Goal: Use online tool/utility: Utilize a website feature to perform a specific function

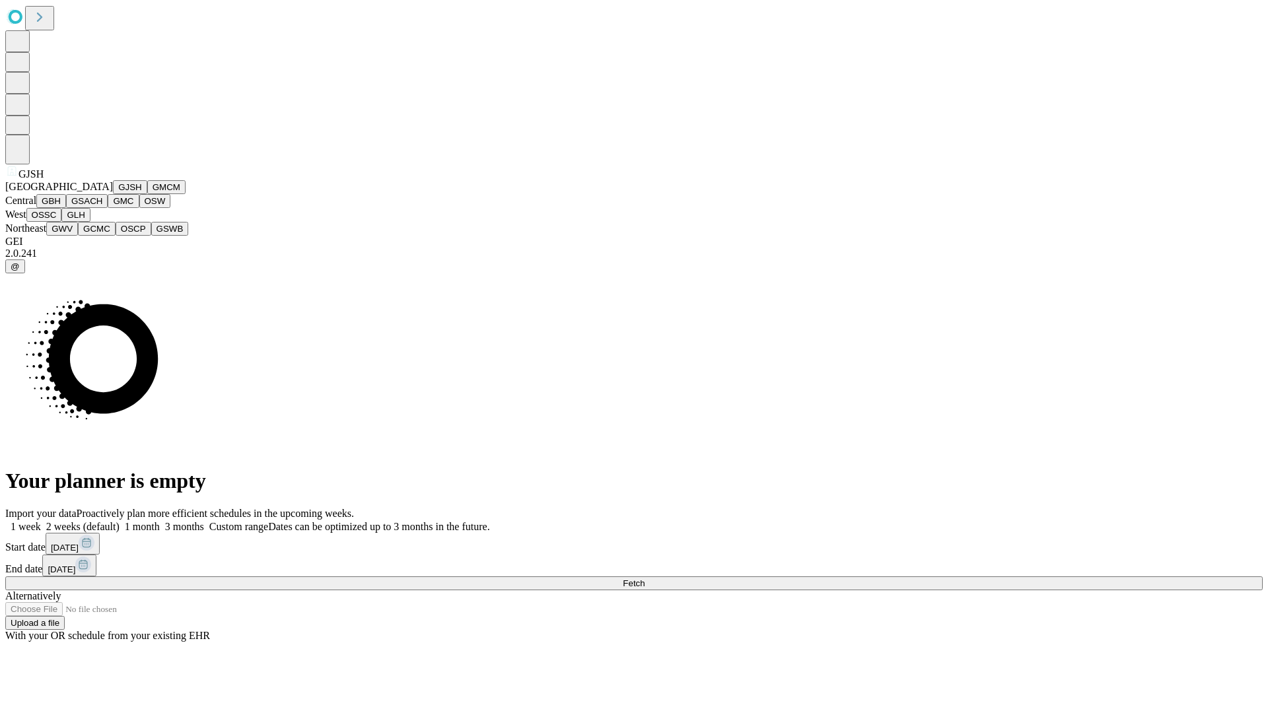
click at [113, 194] on button "GJSH" at bounding box center [130, 187] width 34 height 14
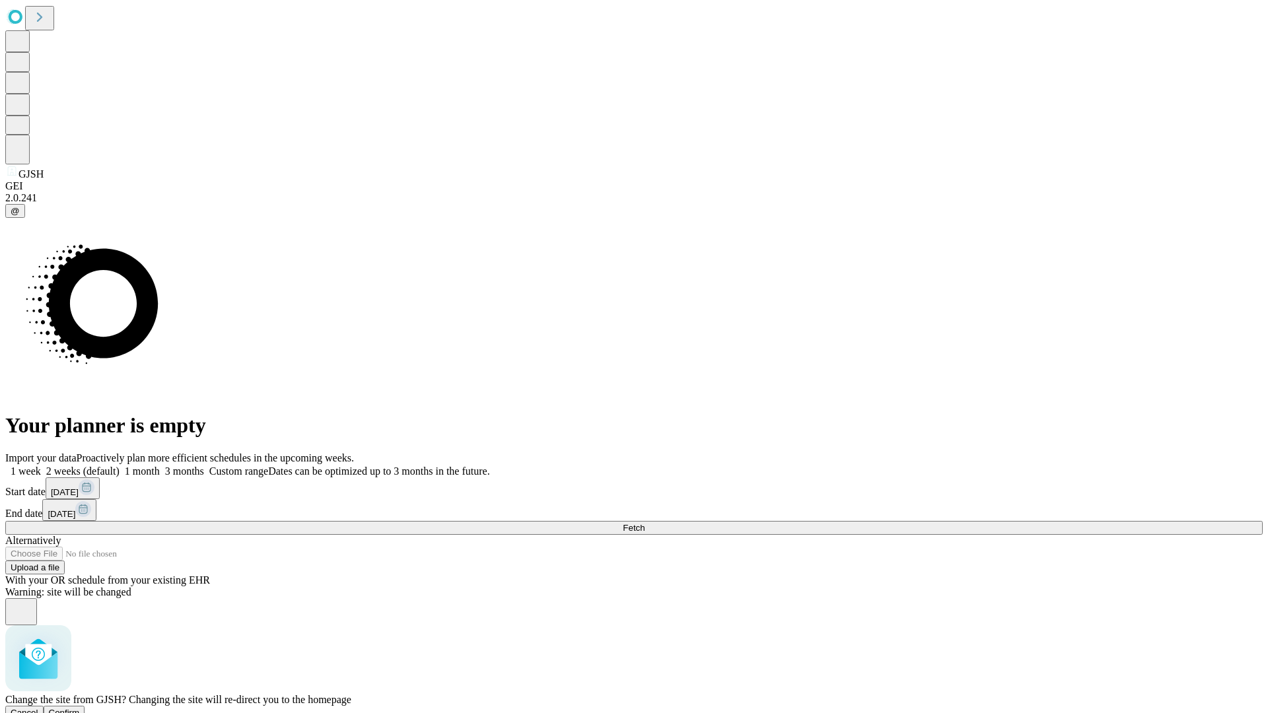
click at [80, 708] on span "Confirm" at bounding box center [64, 713] width 31 height 10
click at [41, 465] on label "1 week" at bounding box center [23, 470] width 36 height 11
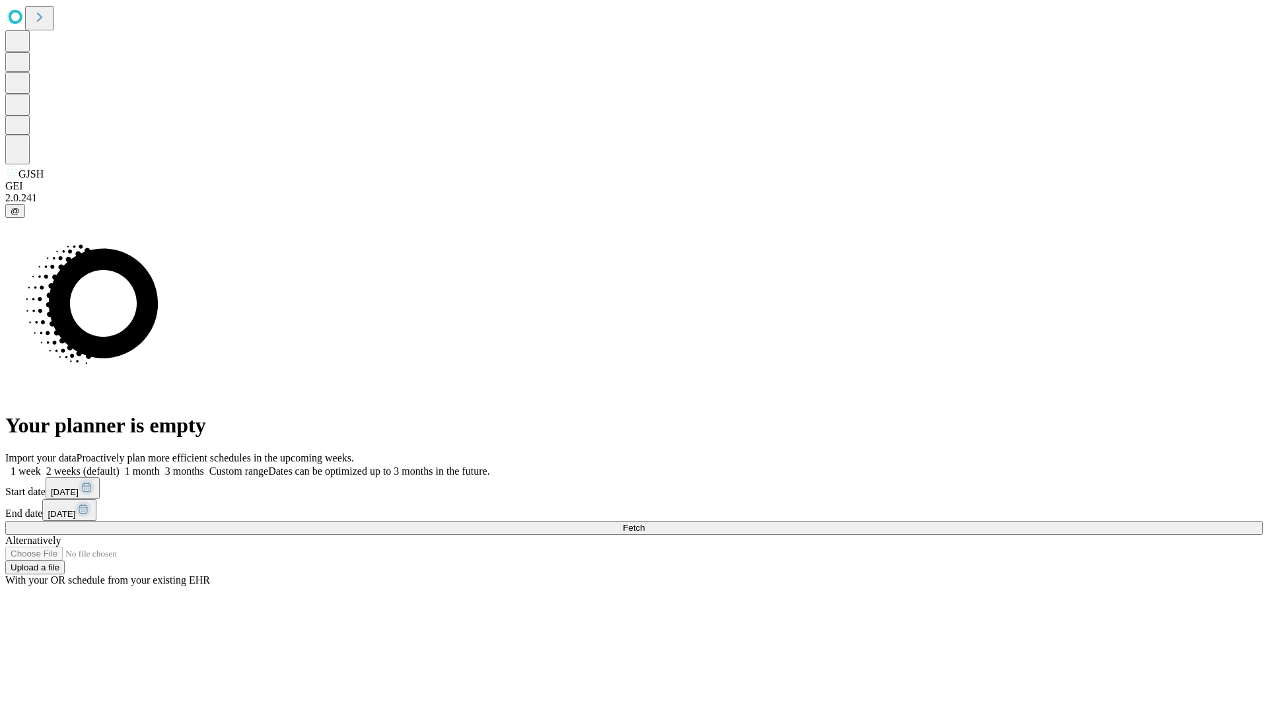
click at [644, 523] on span "Fetch" at bounding box center [634, 528] width 22 height 10
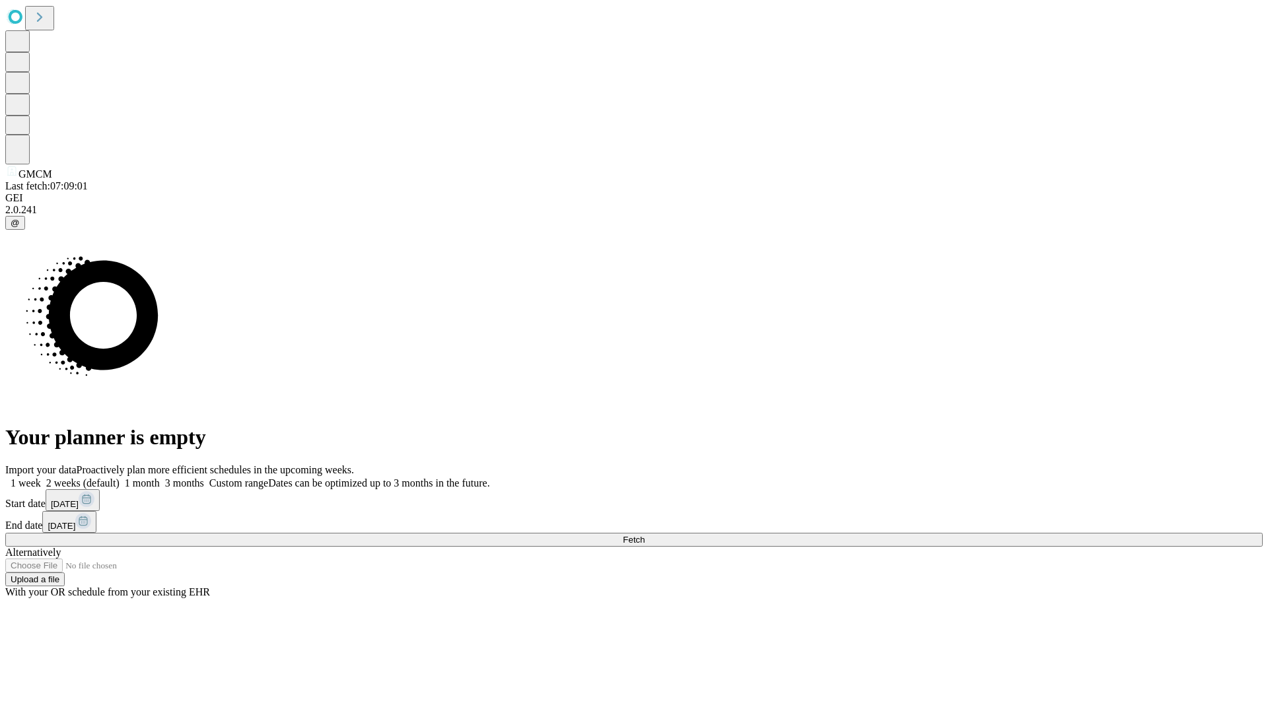
click at [41, 477] on label "1 week" at bounding box center [23, 482] width 36 height 11
click at [644, 535] on span "Fetch" at bounding box center [634, 540] width 22 height 10
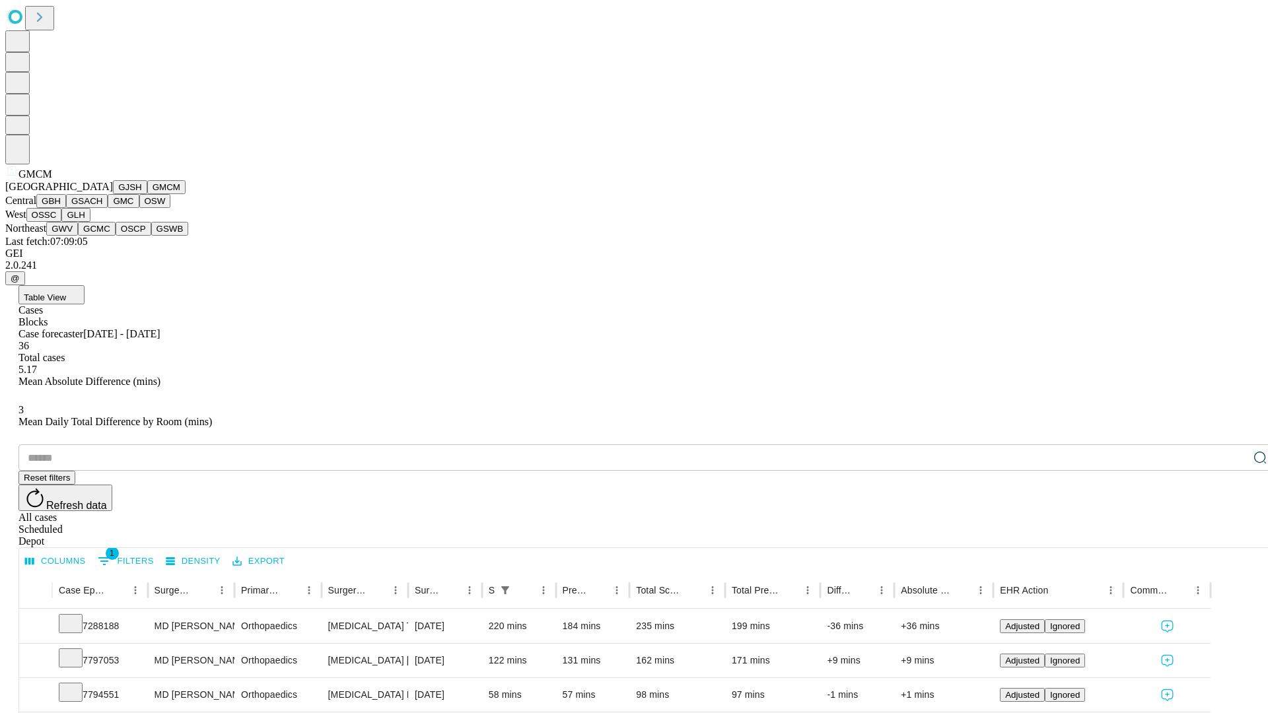
click at [66, 208] on button "GBH" at bounding box center [51, 201] width 30 height 14
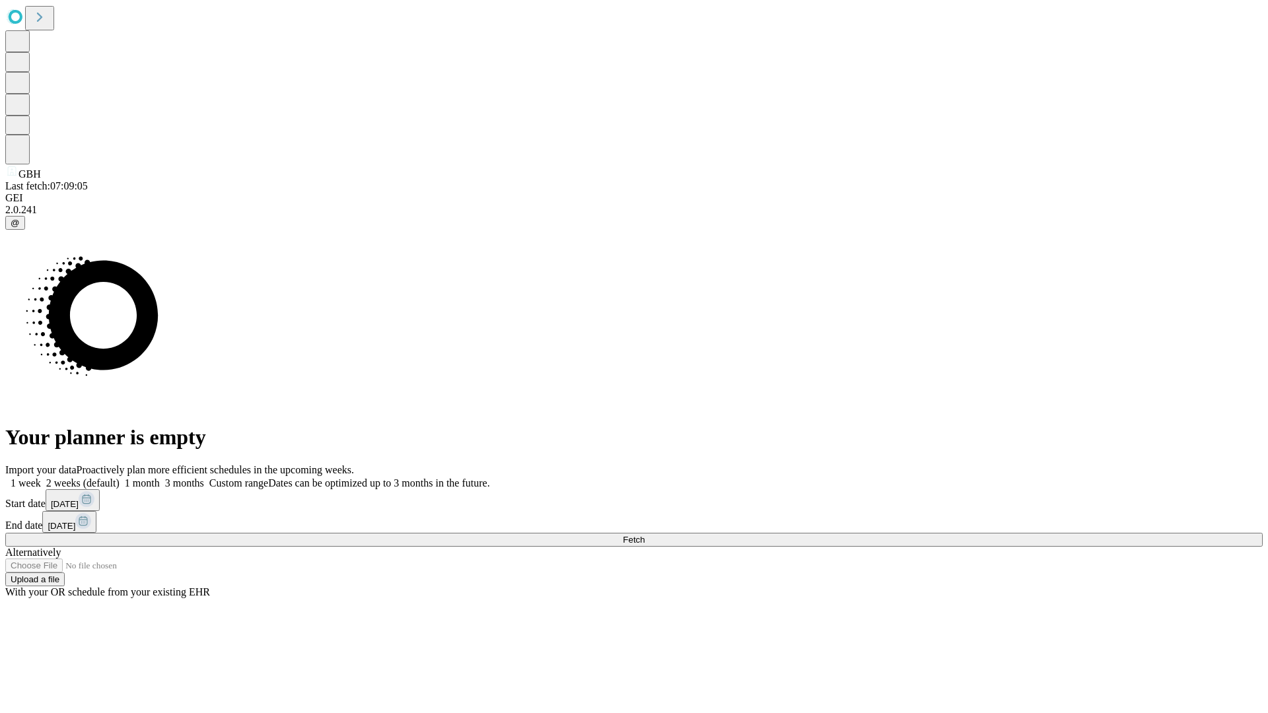
click at [41, 477] on label "1 week" at bounding box center [23, 482] width 36 height 11
click at [644, 535] on span "Fetch" at bounding box center [634, 540] width 22 height 10
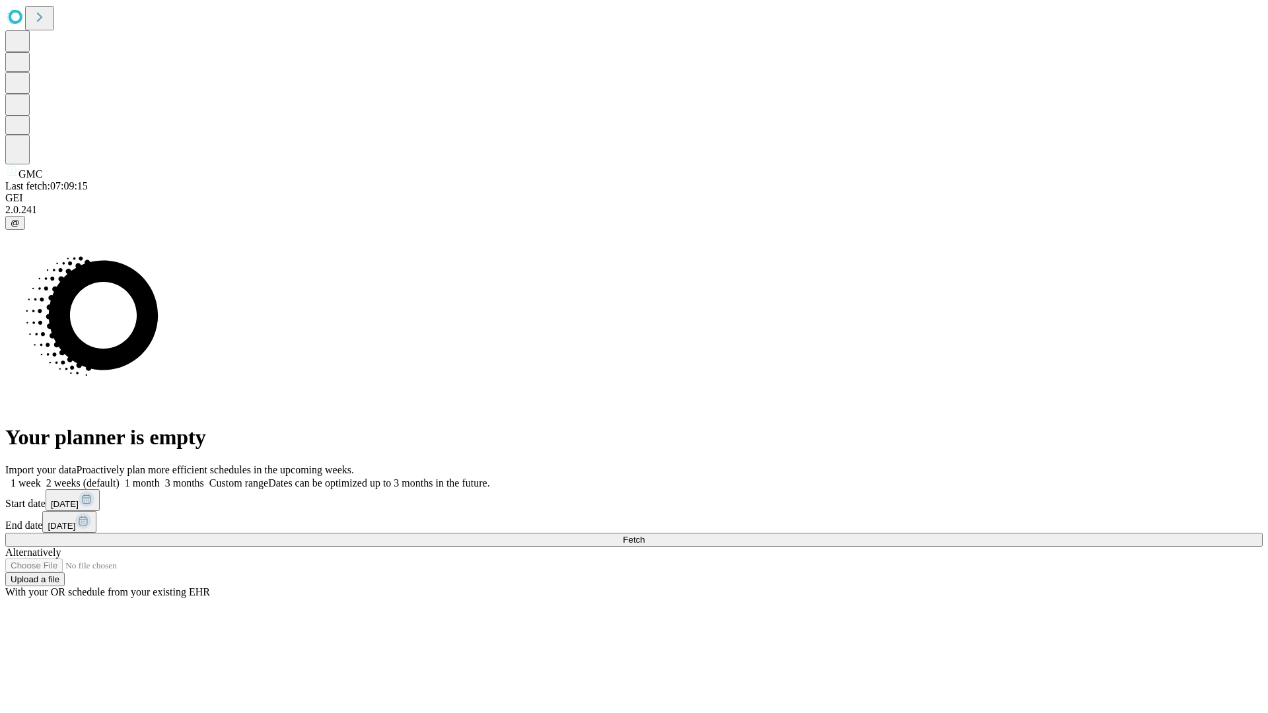
click at [644, 535] on span "Fetch" at bounding box center [634, 540] width 22 height 10
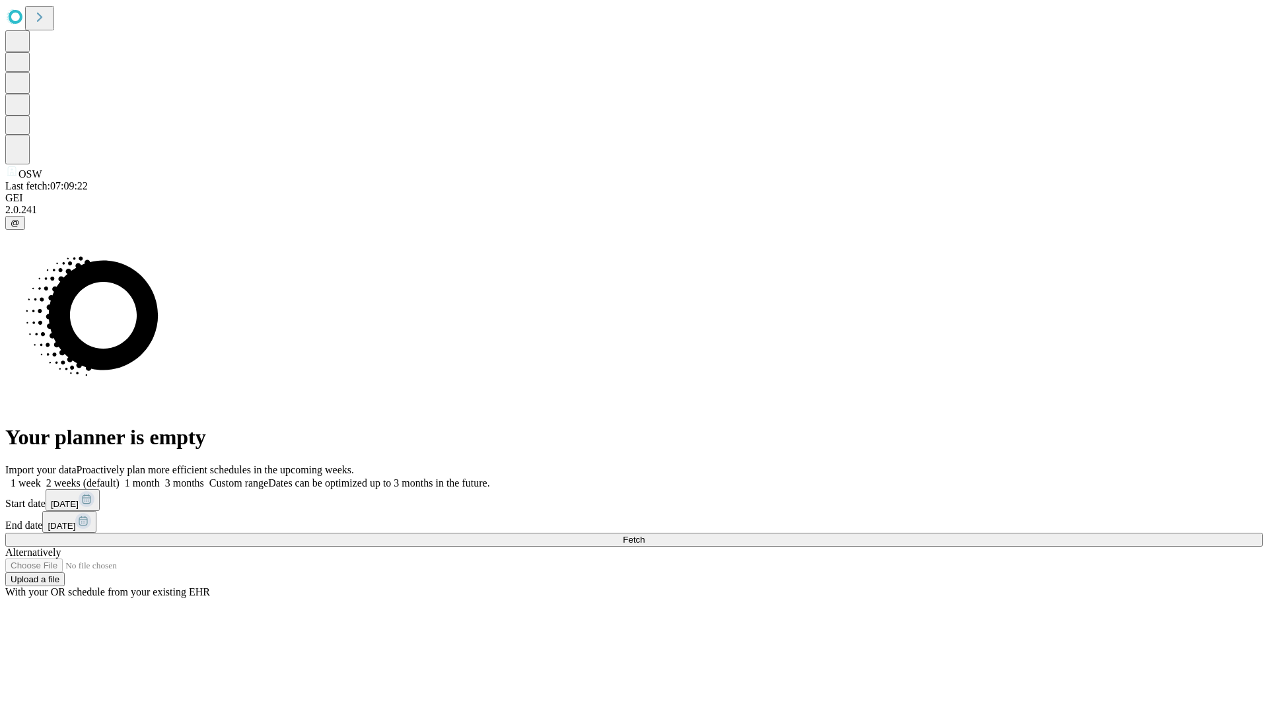
click at [644, 535] on span "Fetch" at bounding box center [634, 540] width 22 height 10
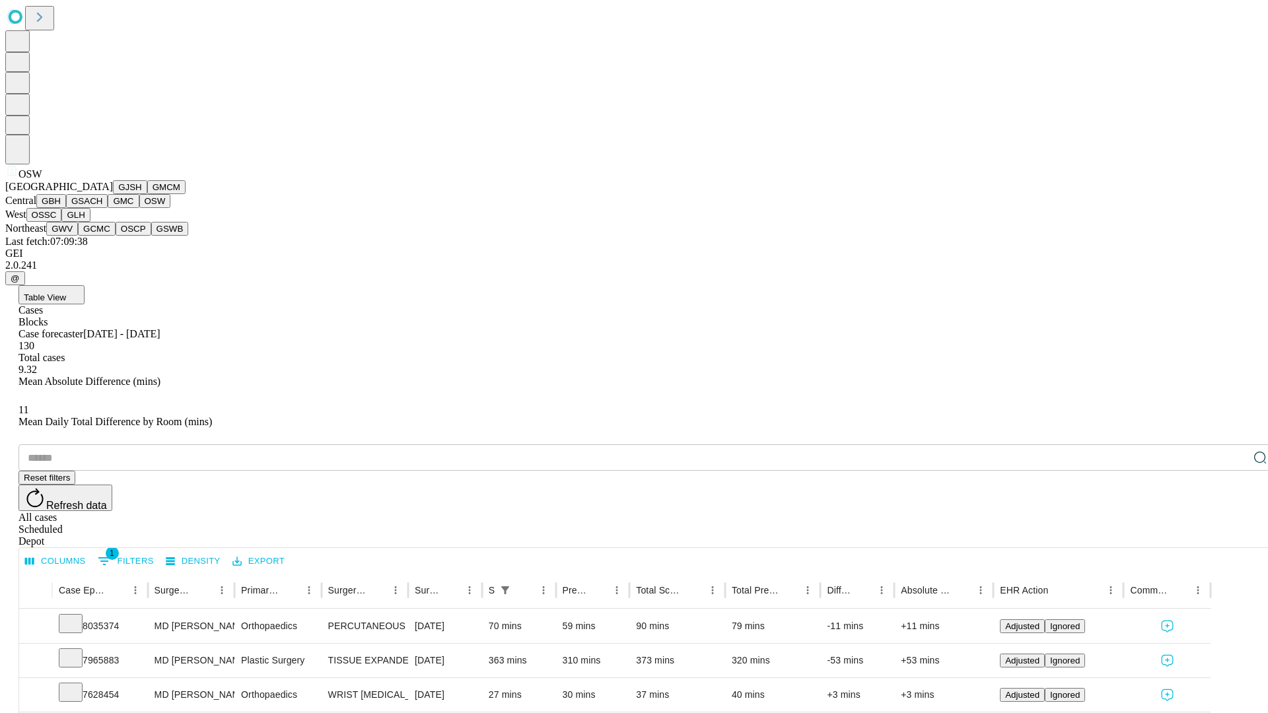
click at [62, 222] on button "OSSC" at bounding box center [44, 215] width 36 height 14
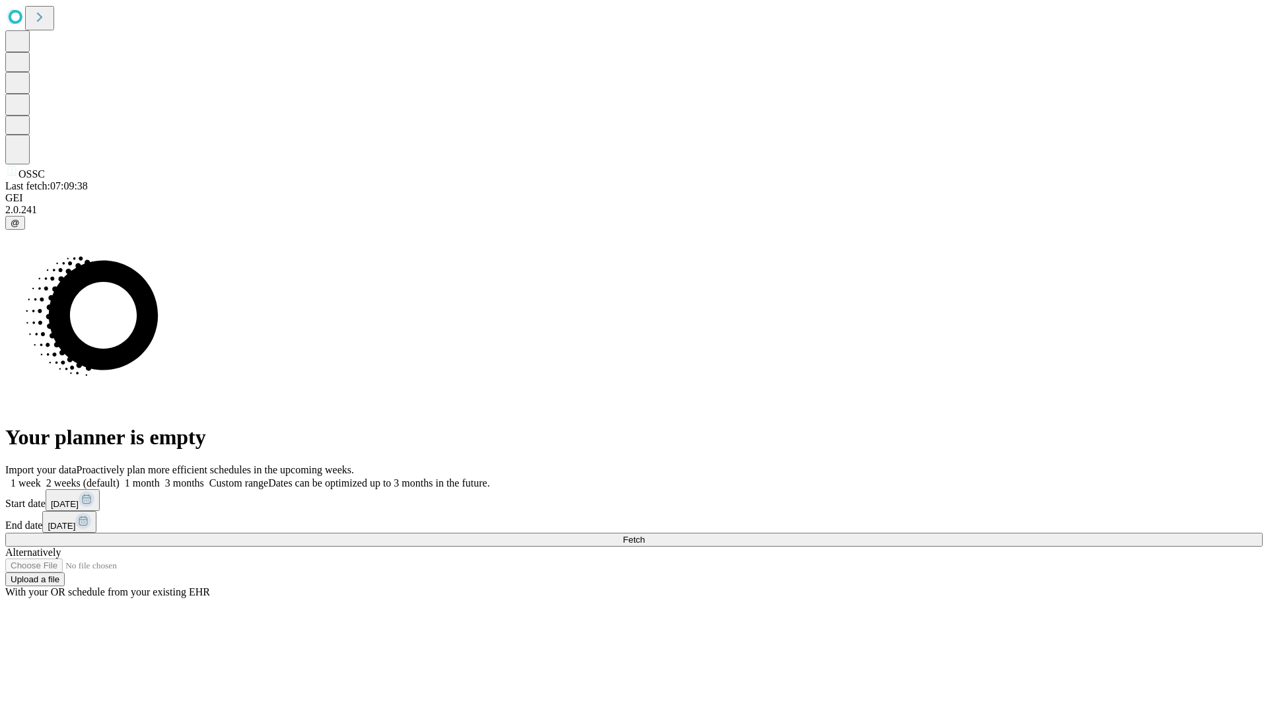
click at [41, 477] on label "1 week" at bounding box center [23, 482] width 36 height 11
click at [644, 535] on span "Fetch" at bounding box center [634, 540] width 22 height 10
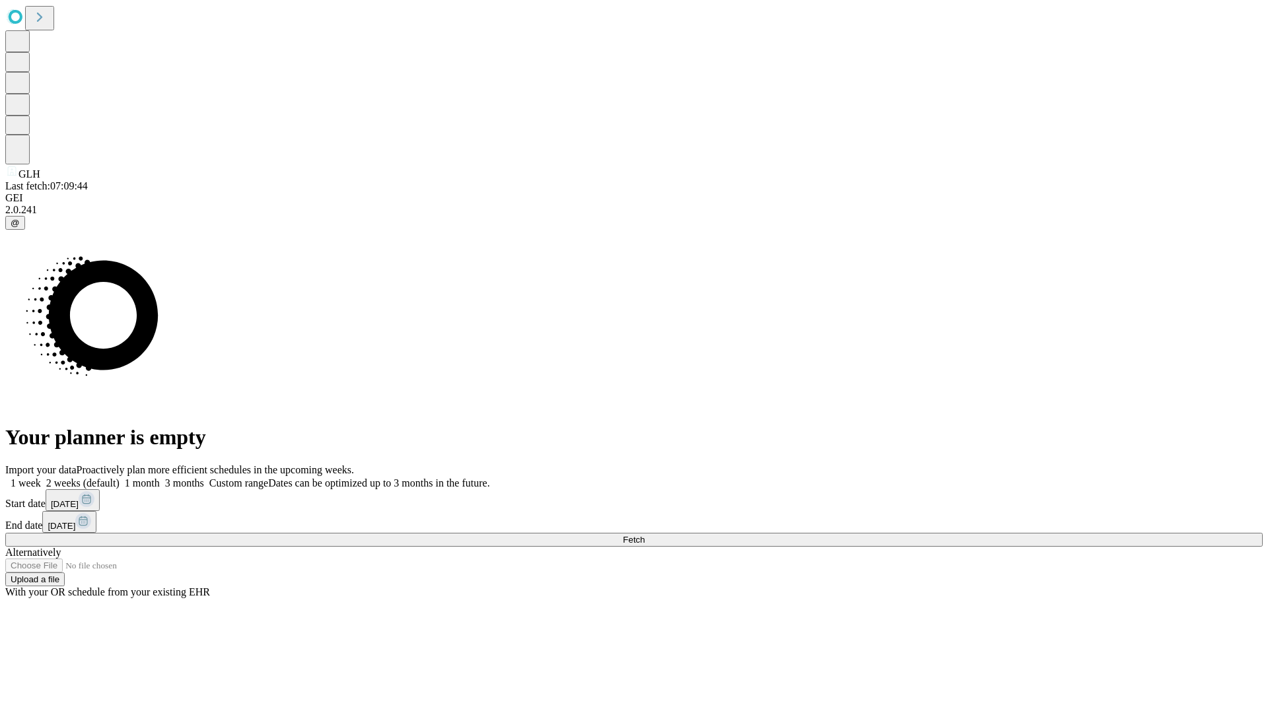
click at [41, 477] on label "1 week" at bounding box center [23, 482] width 36 height 11
click at [644, 535] on span "Fetch" at bounding box center [634, 540] width 22 height 10
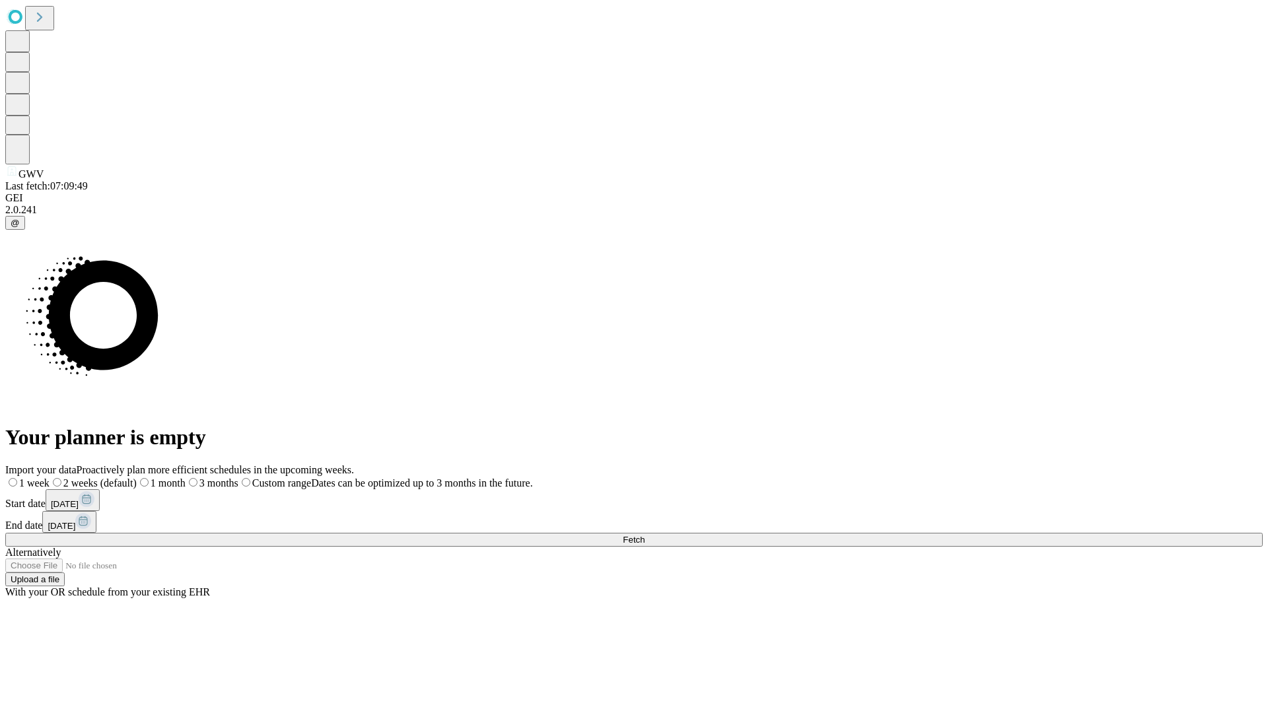
click at [644, 535] on span "Fetch" at bounding box center [634, 540] width 22 height 10
click at [41, 477] on label "1 week" at bounding box center [23, 482] width 36 height 11
click at [644, 535] on span "Fetch" at bounding box center [634, 540] width 22 height 10
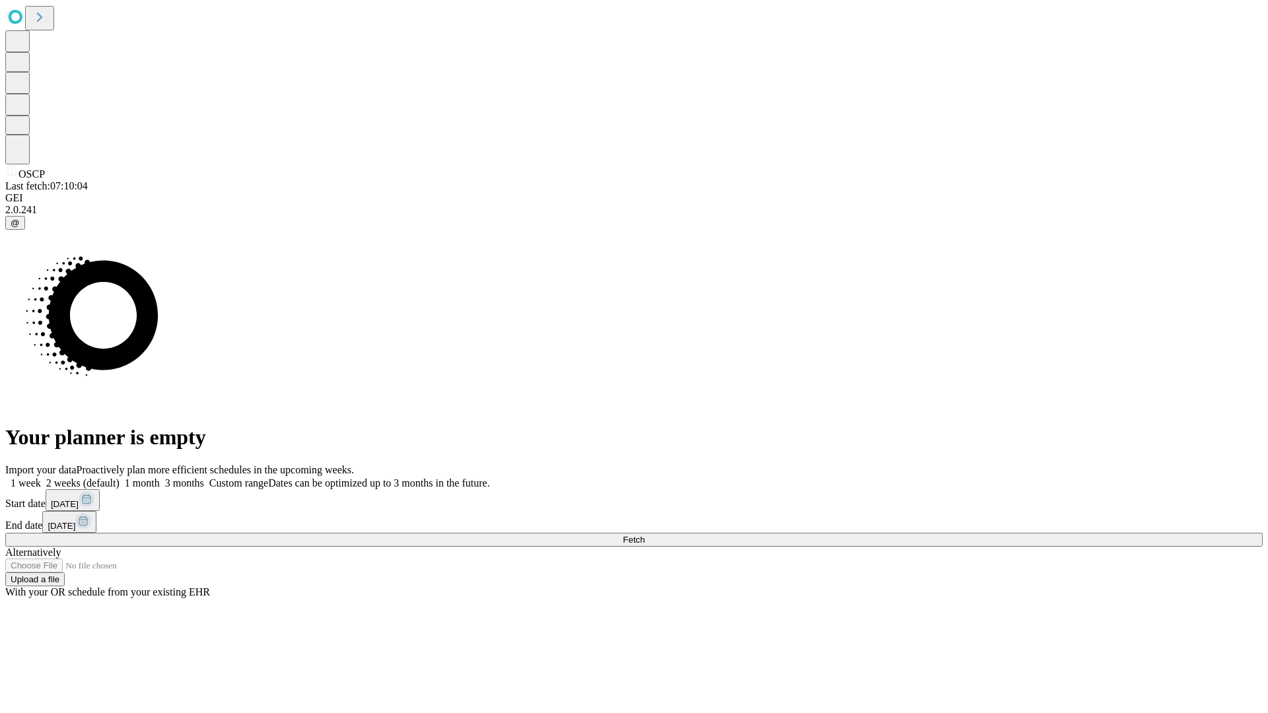
click at [644, 535] on span "Fetch" at bounding box center [634, 540] width 22 height 10
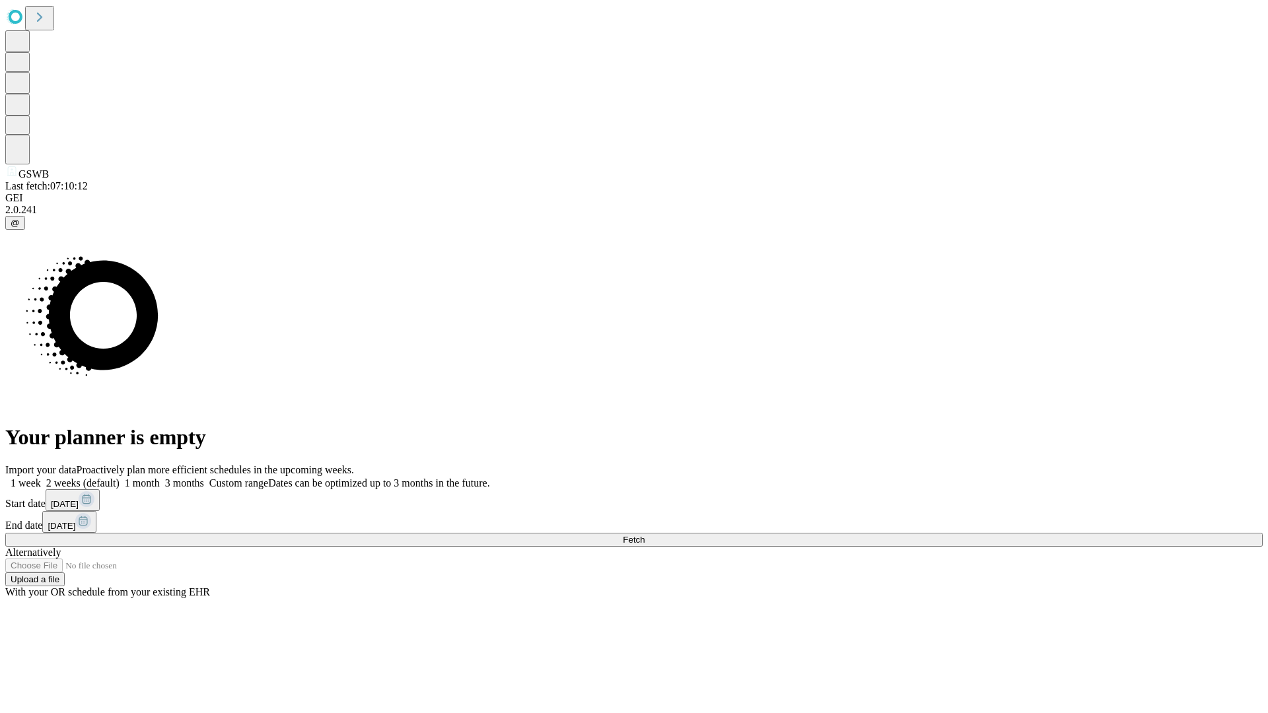
click at [41, 477] on label "1 week" at bounding box center [23, 482] width 36 height 11
click at [644, 535] on span "Fetch" at bounding box center [634, 540] width 22 height 10
